Goal: Task Accomplishment & Management: Use online tool/utility

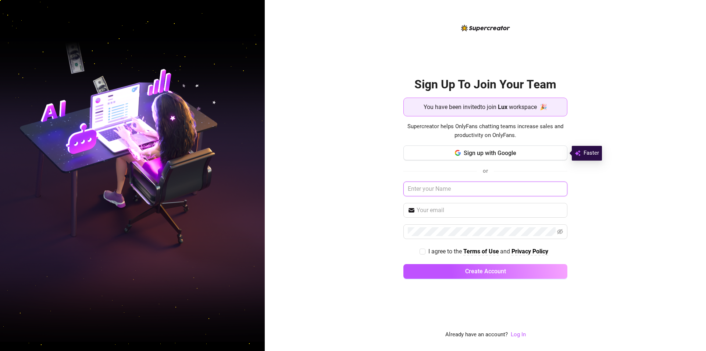
click at [438, 189] on input "text" at bounding box center [486, 188] width 164 height 15
type input "A"
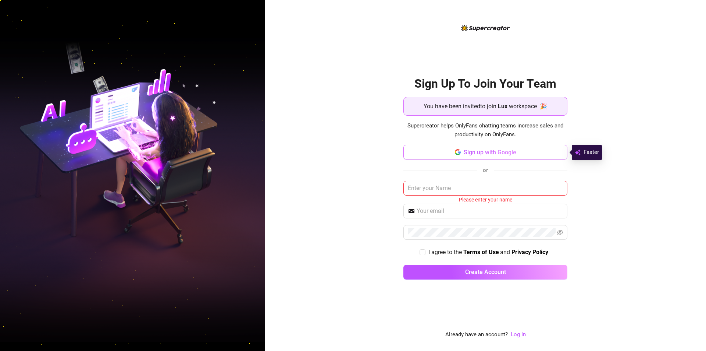
click at [476, 151] on span "Sign up with Google" at bounding box center [490, 152] width 53 height 7
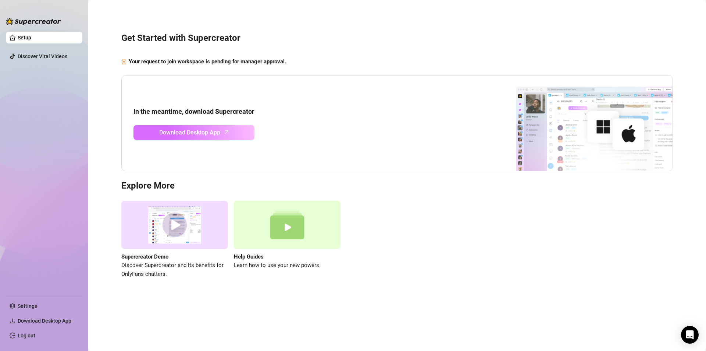
click at [141, 136] on link "Download Desktop App" at bounding box center [194, 132] width 121 height 15
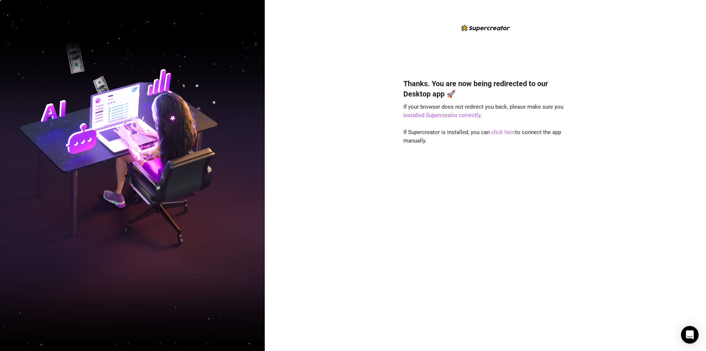
click at [498, 133] on link "click here" at bounding box center [503, 132] width 24 height 7
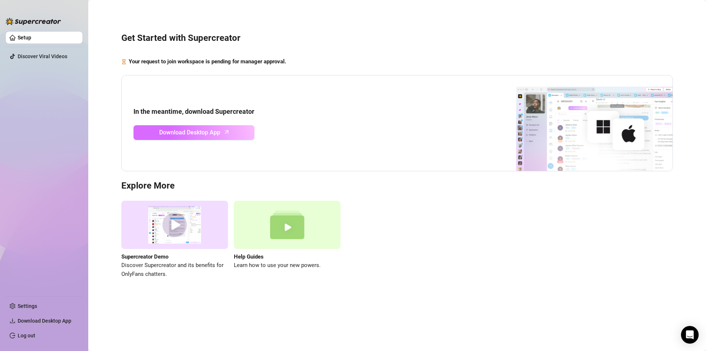
click at [164, 131] on span "Download Desktop App" at bounding box center [189, 132] width 61 height 9
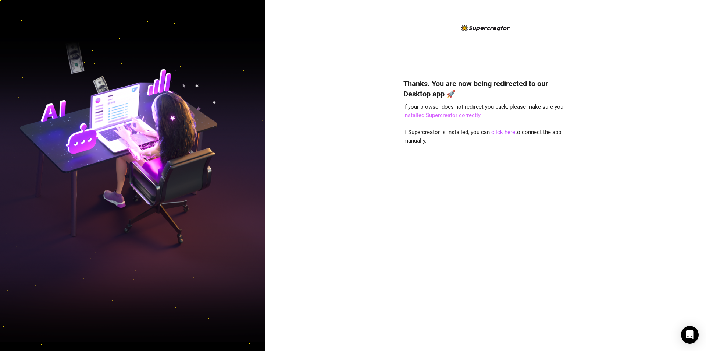
click at [439, 116] on link "installed Supercreator correctly" at bounding box center [442, 115] width 77 height 7
click at [498, 132] on link "click here" at bounding box center [503, 132] width 24 height 7
click at [498, 133] on link "click here" at bounding box center [503, 132] width 24 height 7
